Goal: Transaction & Acquisition: Book appointment/travel/reservation

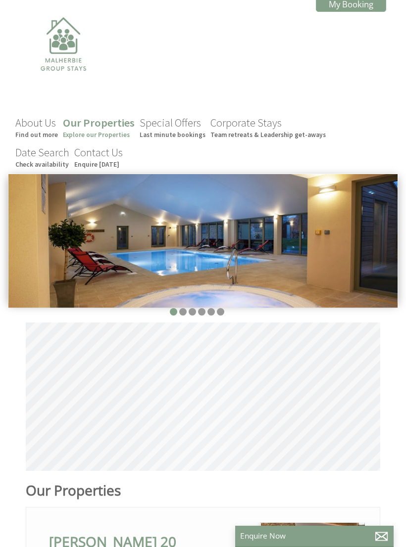
scroll to position [0, 9]
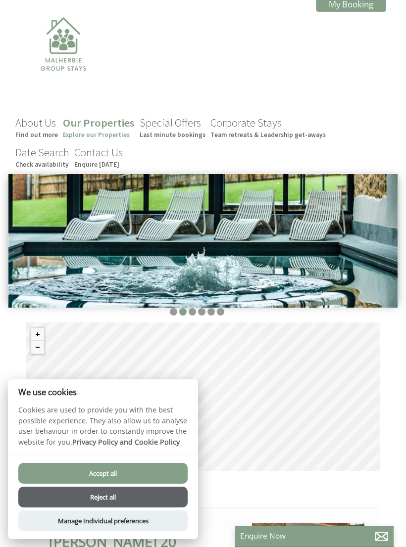
click at [172, 471] on button "Accept all" at bounding box center [102, 473] width 169 height 21
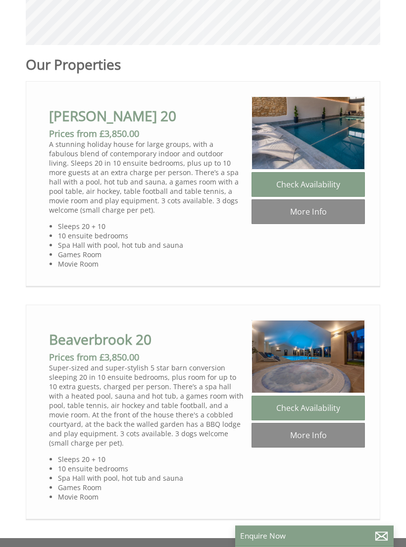
scroll to position [426, 0]
click at [337, 216] on link "More Info" at bounding box center [307, 211] width 113 height 25
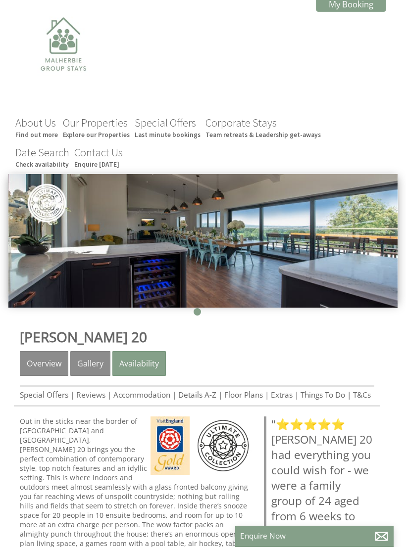
click at [88, 368] on link "Gallery" at bounding box center [90, 363] width 40 height 25
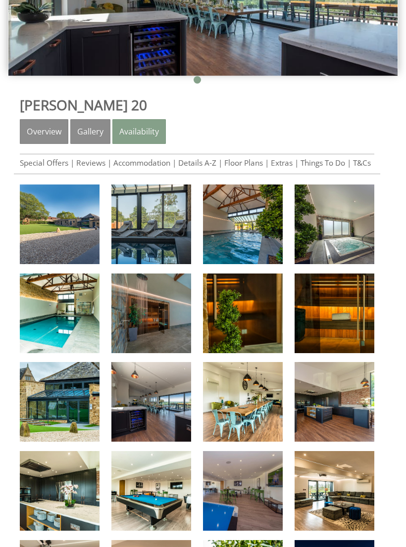
scroll to position [233, 0]
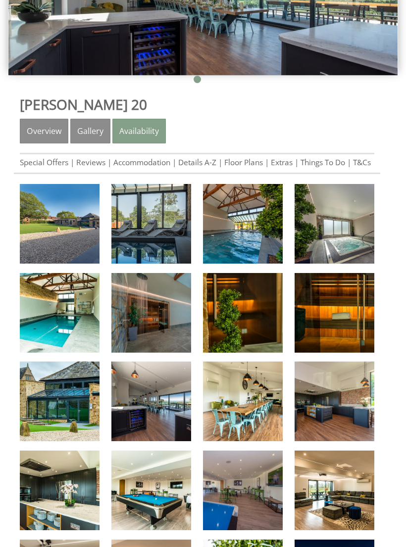
click at [159, 167] on link "Accommodation" at bounding box center [141, 162] width 57 height 10
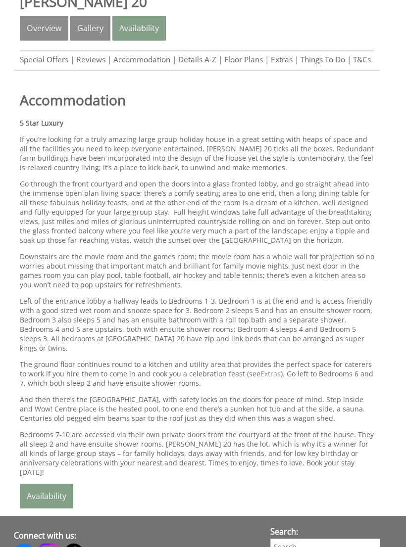
scroll to position [335, 0]
click at [245, 65] on link "Floor Plans" at bounding box center [243, 60] width 39 height 10
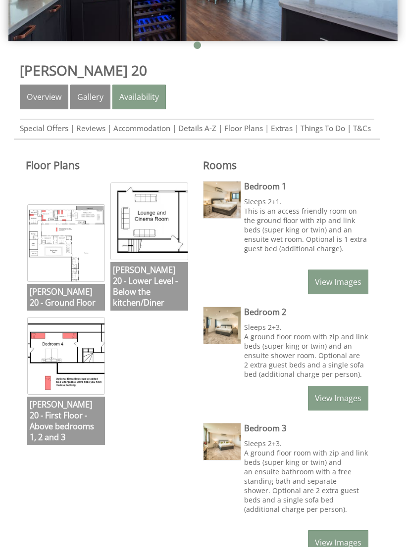
scroll to position [268, 0]
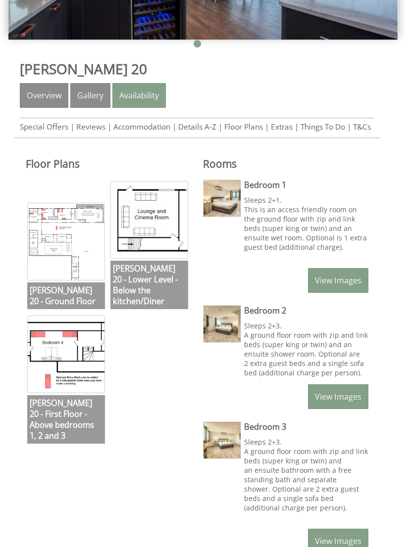
click at [73, 272] on img at bounding box center [66, 242] width 78 height 78
click at [146, 101] on link "Availability" at bounding box center [138, 95] width 53 height 25
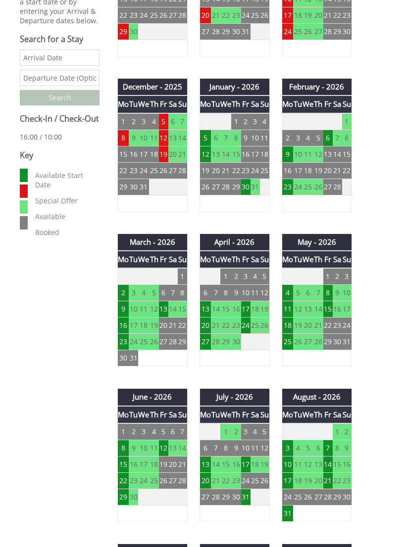
scroll to position [496, 0]
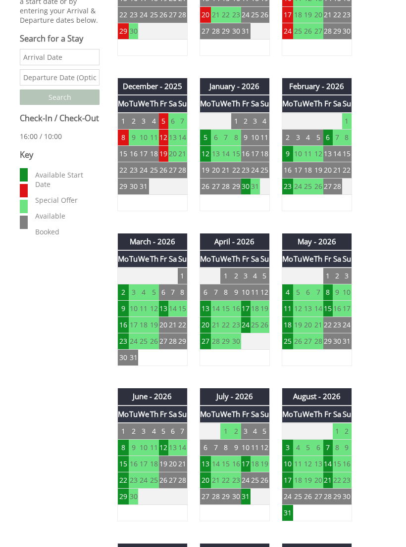
click at [252, 318] on td "18" at bounding box center [254, 309] width 9 height 16
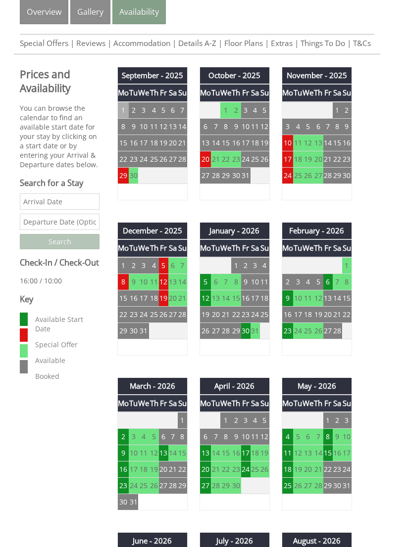
scroll to position [354, 0]
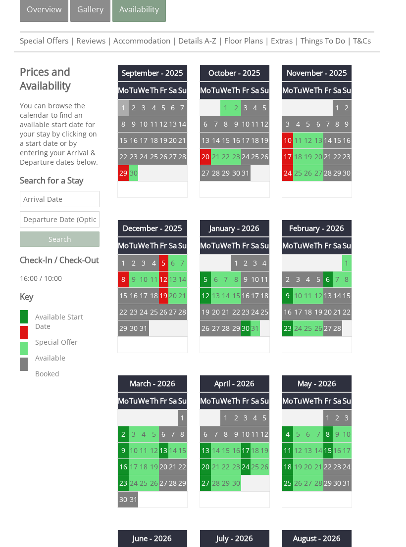
click at [67, 207] on input "Date" at bounding box center [60, 199] width 80 height 16
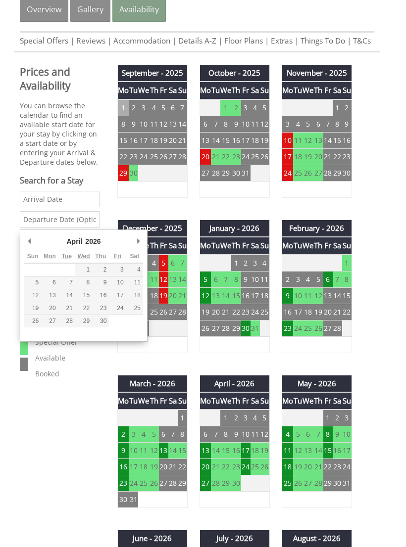
type input "[DATE]"
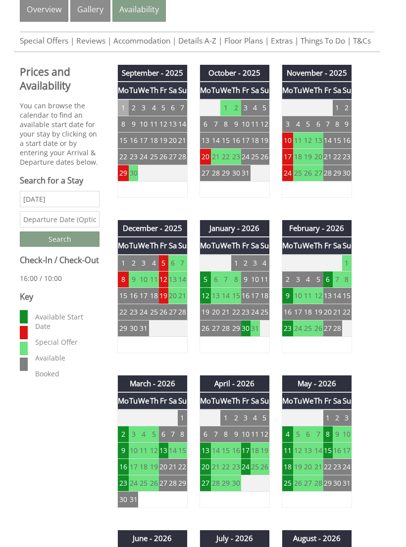
click at [78, 228] on input "text" at bounding box center [60, 219] width 80 height 16
click at [76, 228] on input "[DATE]" at bounding box center [60, 219] width 80 height 16
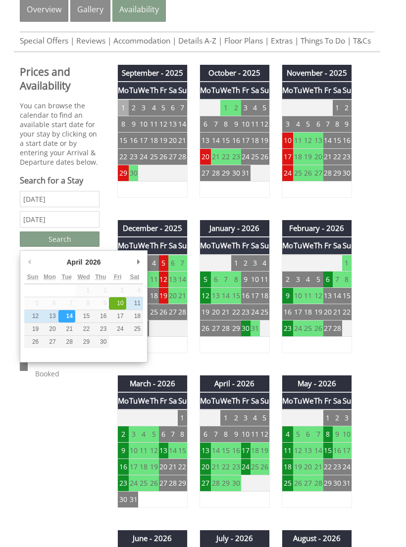
type input "[DATE]"
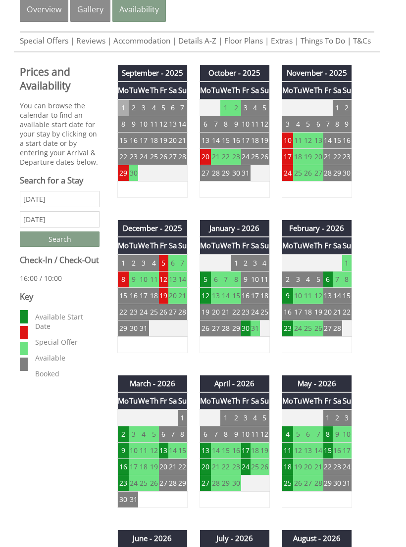
click at [87, 247] on input "Search" at bounding box center [60, 239] width 80 height 15
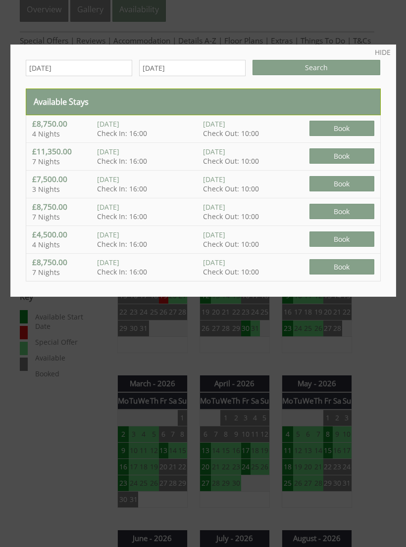
click at [383, 51] on link "HIDE" at bounding box center [383, 51] width 16 height 9
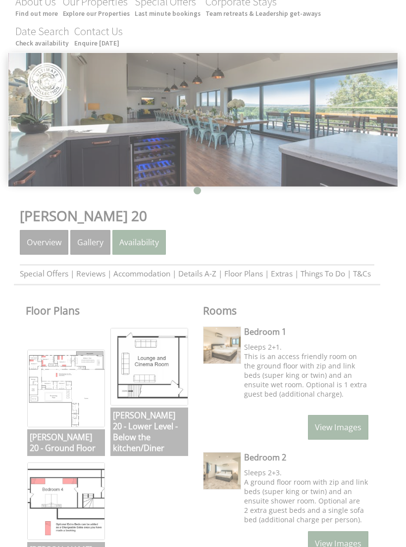
scroll to position [113, 0]
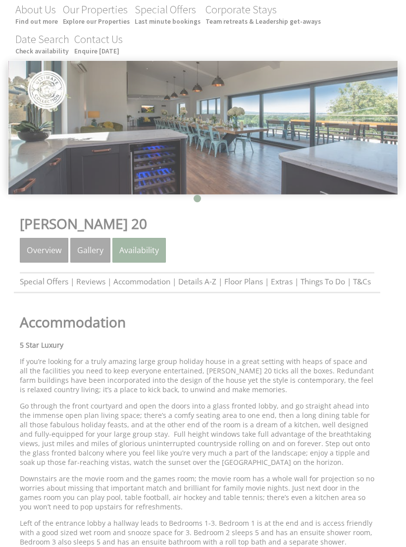
scroll to position [335, 0]
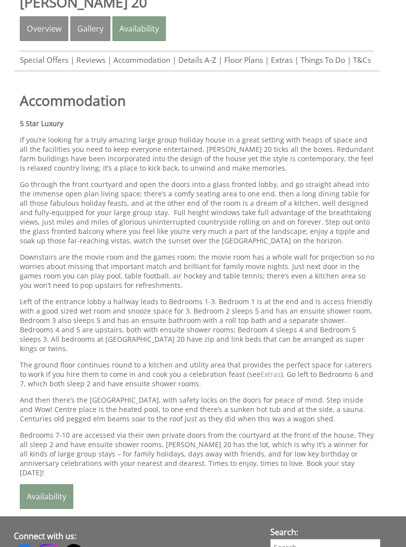
scroll to position [233, 0]
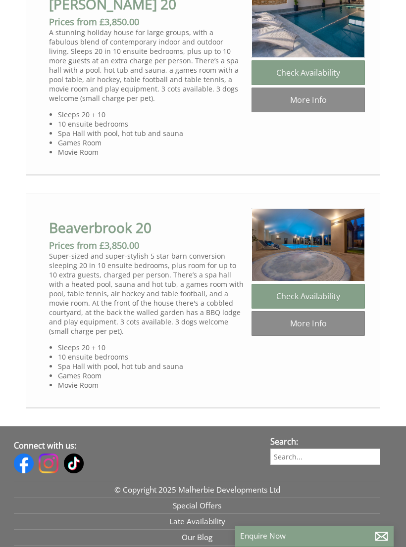
scroll to position [539, 0]
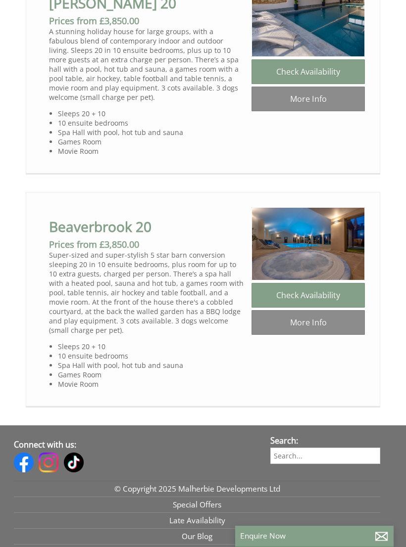
click at [336, 335] on link "More Info" at bounding box center [307, 322] width 113 height 25
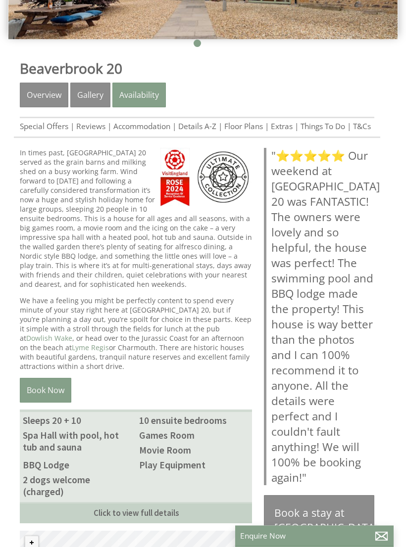
click at [95, 97] on link "Gallery" at bounding box center [90, 95] width 40 height 25
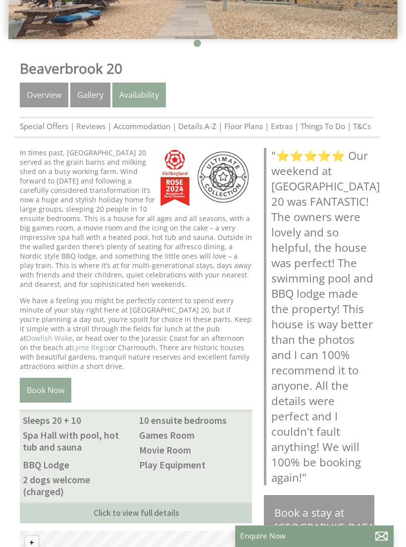
scroll to position [269, 0]
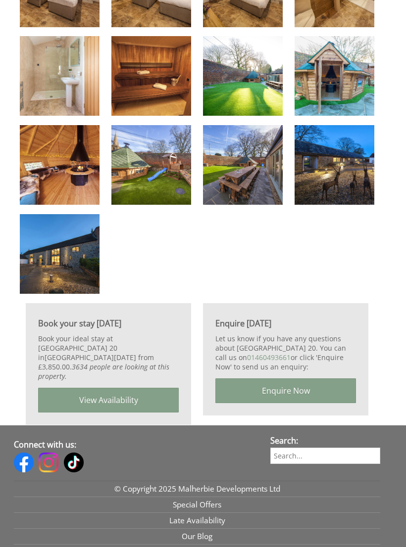
scroll to position [995, 0]
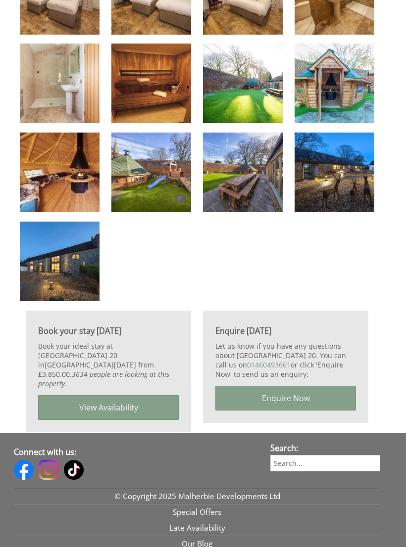
click at [141, 409] on link "View Availability" at bounding box center [108, 407] width 141 height 25
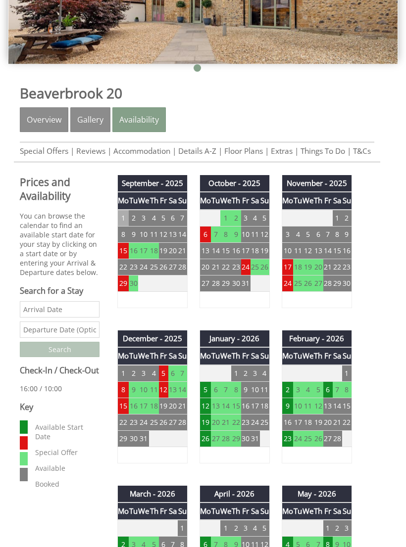
click at [59, 318] on input "Date" at bounding box center [60, 310] width 80 height 16
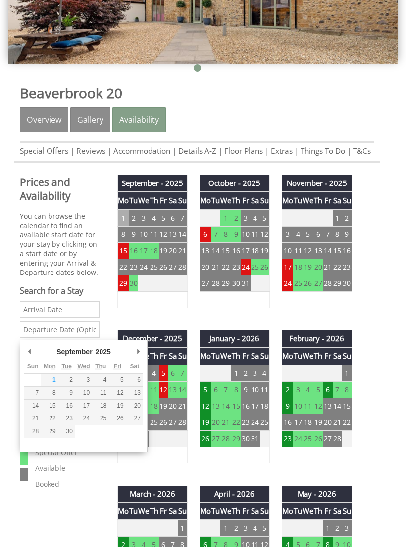
scroll to position [243, 0]
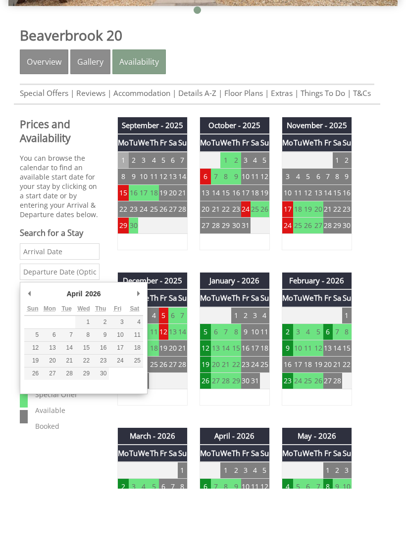
type input "[DATE]"
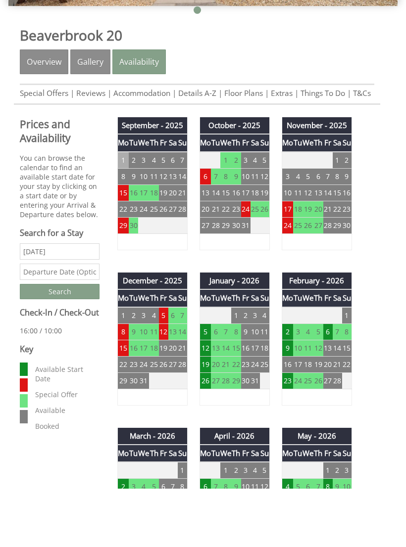
scroll to position [302, 0]
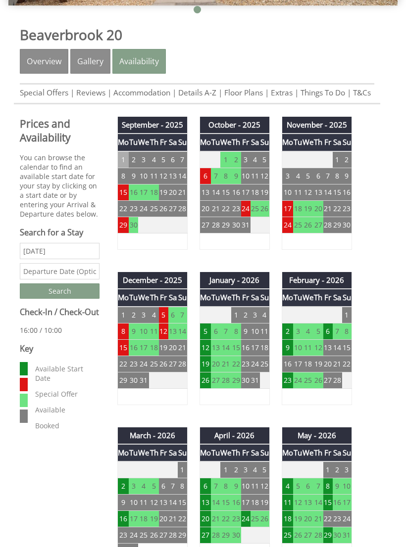
click at [78, 280] on input "text" at bounding box center [60, 271] width 80 height 16
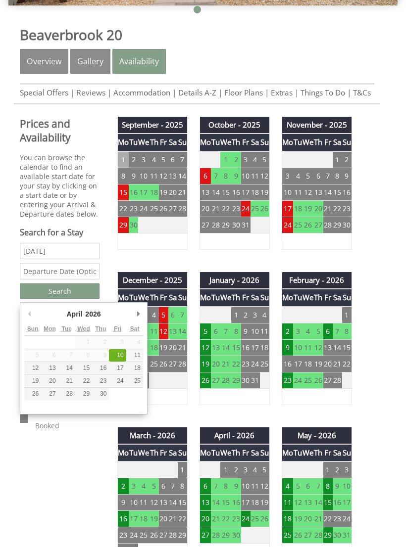
scroll to position [302, 0]
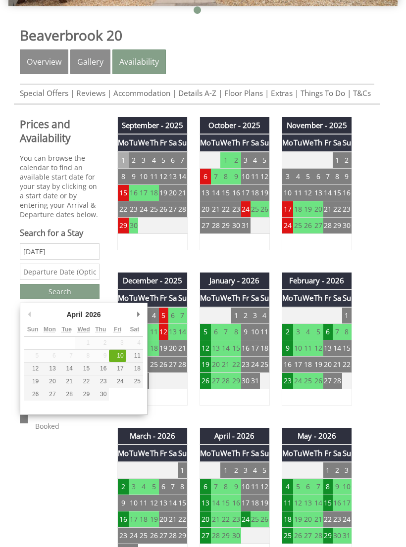
type input "[DATE]"
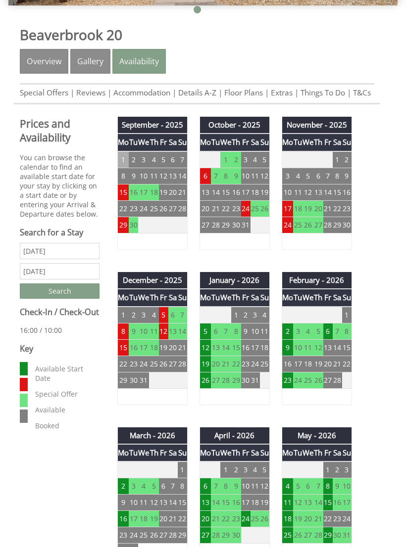
click at [80, 299] on input "Search" at bounding box center [60, 291] width 80 height 15
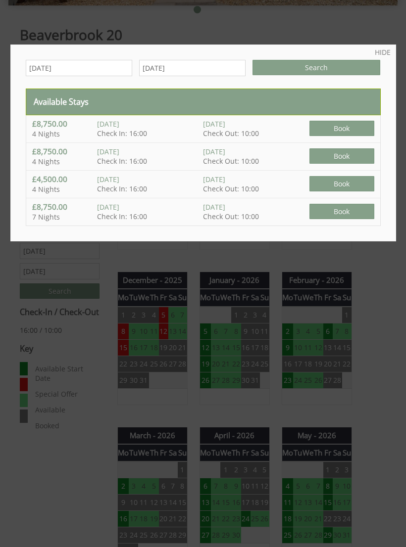
click at [386, 49] on link "HIDE" at bounding box center [383, 51] width 16 height 9
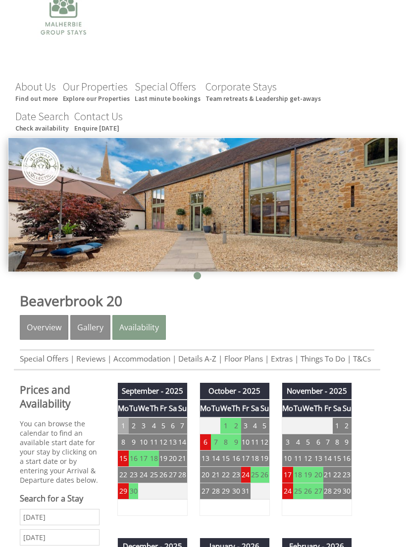
scroll to position [0, 0]
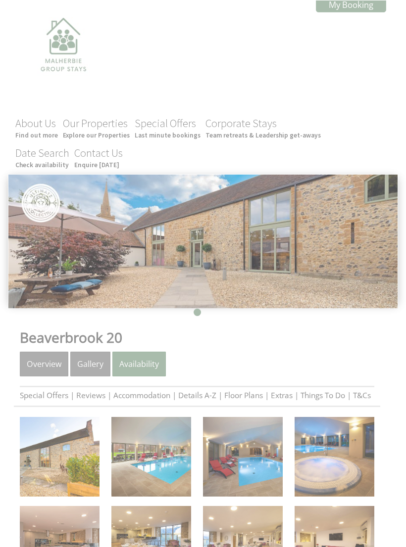
scroll to position [995, 0]
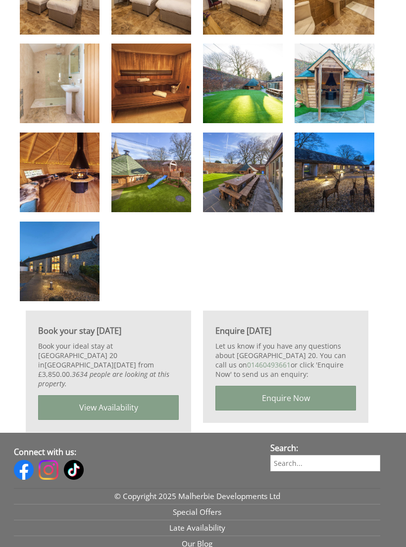
scroll to position [269, 0]
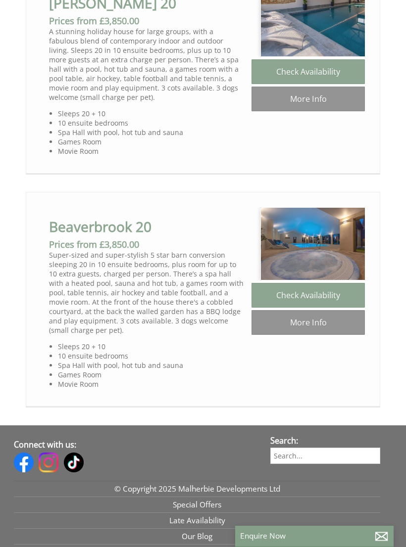
scroll to position [0, 9]
